Goal: Navigation & Orientation: Find specific page/section

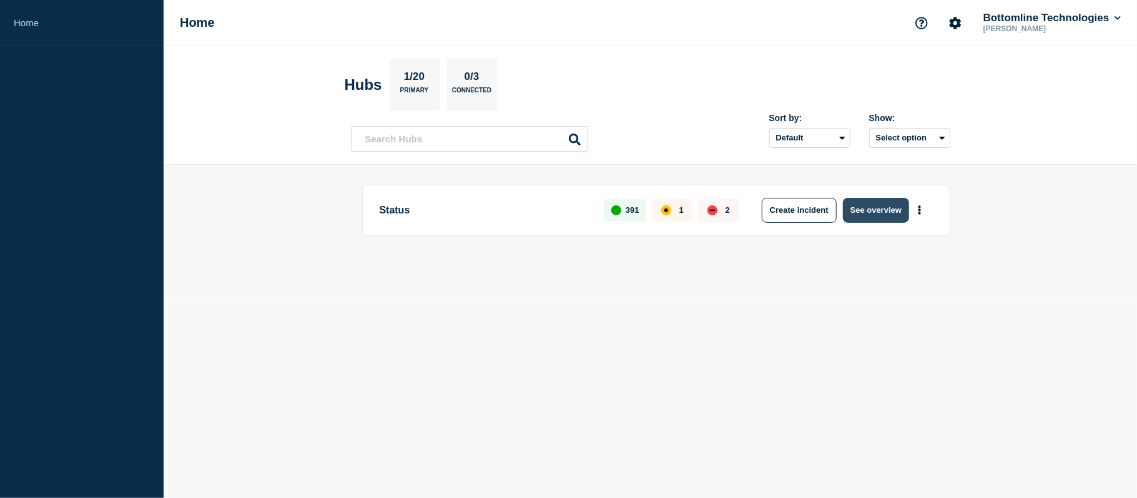
click at [863, 212] on button "See overview" at bounding box center [876, 210] width 66 height 25
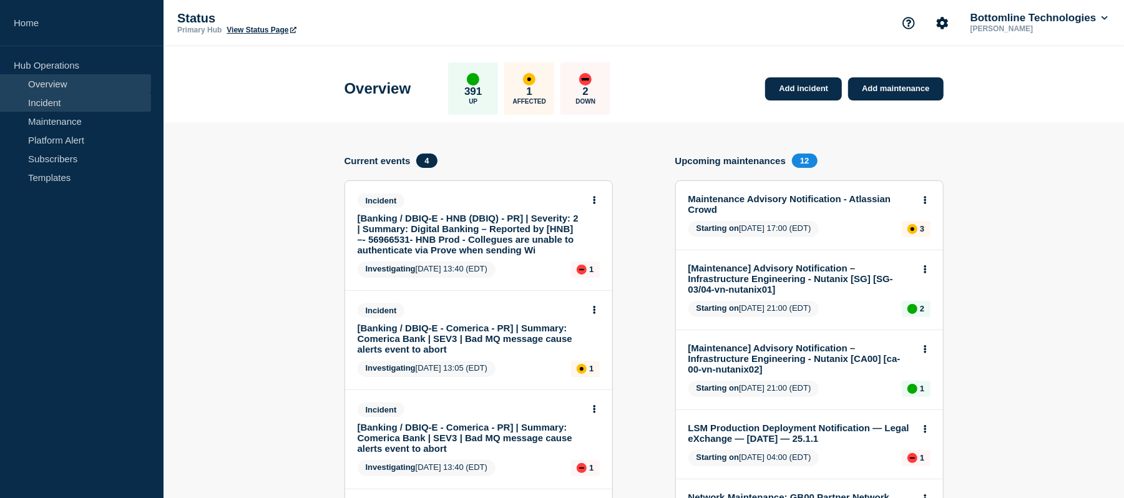
click at [44, 105] on link "Incident" at bounding box center [75, 102] width 151 height 19
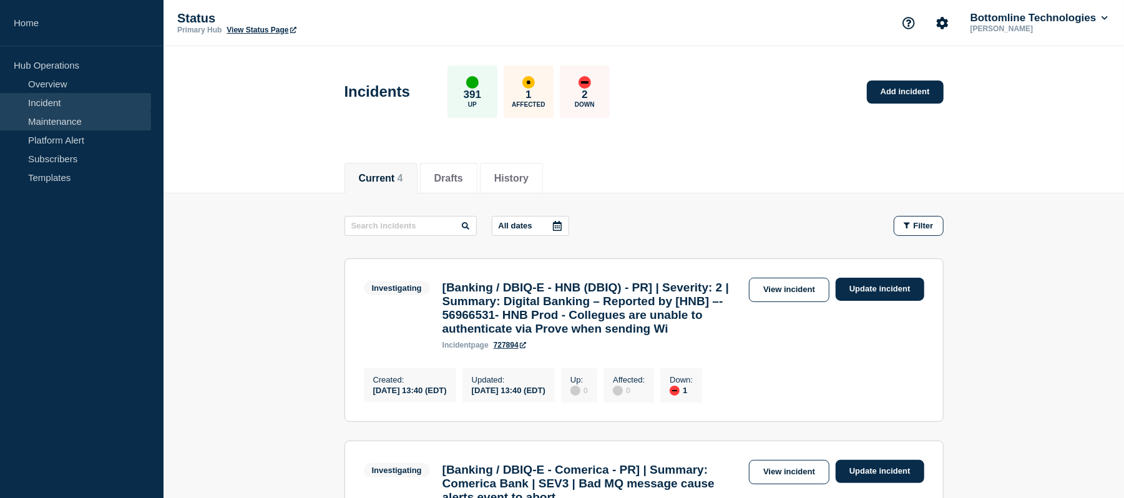
click at [77, 120] on link "Maintenance" at bounding box center [75, 121] width 151 height 19
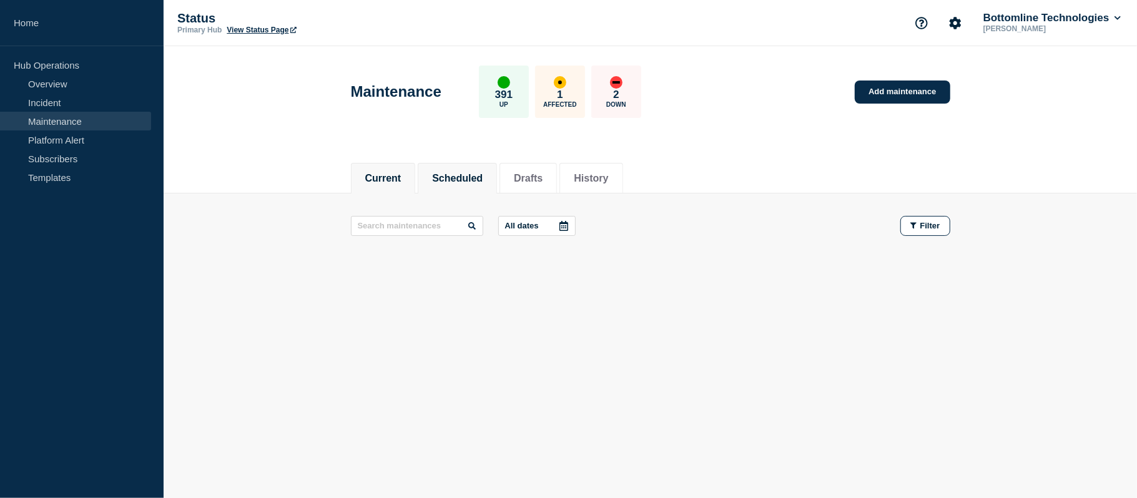
click at [475, 178] on button "Scheduled" at bounding box center [457, 178] width 51 height 11
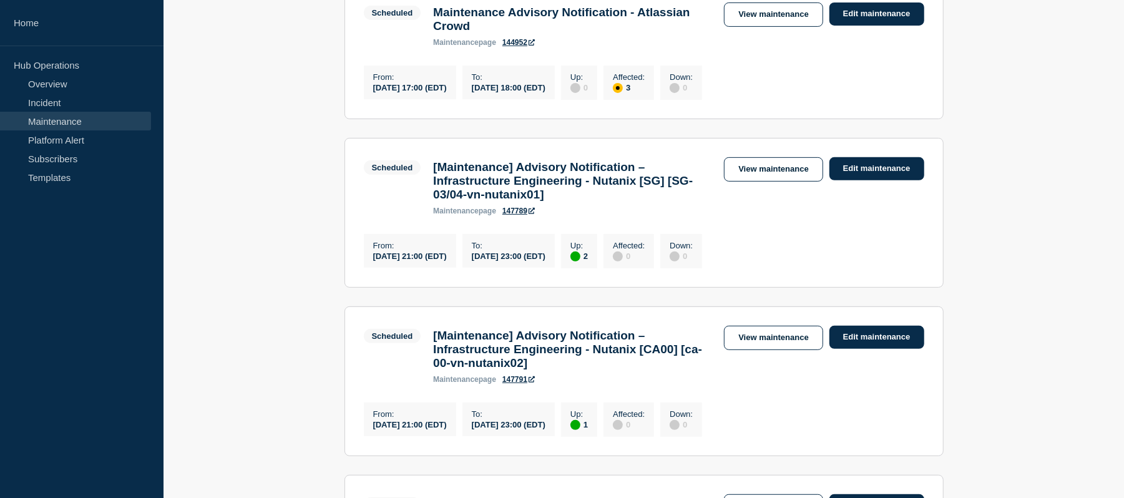
scroll to position [253, 0]
